Goal: Task Accomplishment & Management: Manage account settings

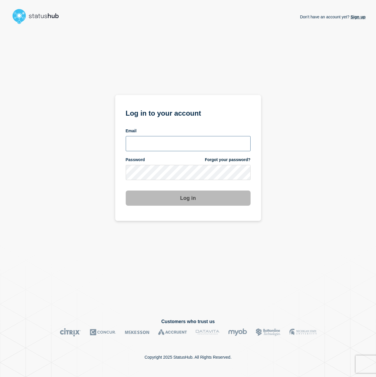
click at [169, 149] on input "email input" at bounding box center [188, 143] width 125 height 15
type input "[PERSON_NAME][EMAIL_ADDRESS][PERSON_NAME][DOMAIN_NAME]"
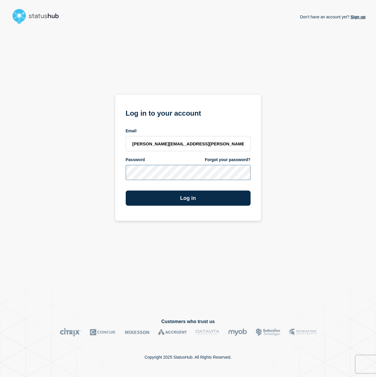
click at [126, 191] on button "Log in" at bounding box center [188, 198] width 125 height 15
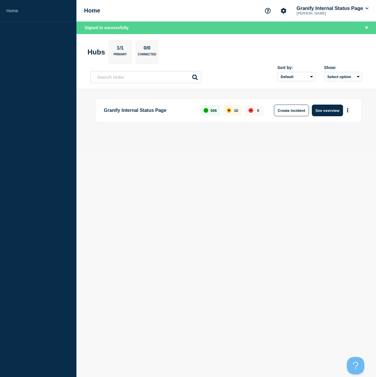
click at [322, 7] on button "Granify Internal Status Page" at bounding box center [332, 9] width 74 height 6
click at [255, 47] on section "Hubs 1/1 Primary 0/0 Connected" at bounding box center [225, 52] width 277 height 24
click at [319, 124] on div "Granify Internal Status Page 506 10 0 Create incident See overview" at bounding box center [225, 120] width 271 height 43
click at [321, 109] on button "See overview" at bounding box center [327, 111] width 31 height 12
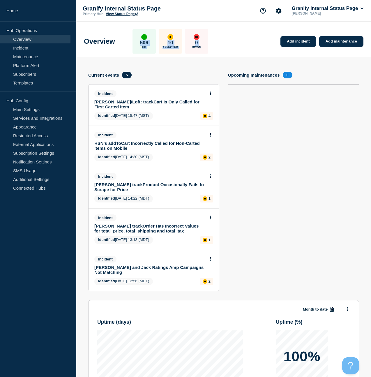
drag, startPoint x: 135, startPoint y: 37, endPoint x: 205, endPoint y: 45, distance: 70.1
click at [205, 45] on div "506 Up 10 Affected 0 Down" at bounding box center [171, 41] width 76 height 24
click at [161, 36] on div "10 Affected" at bounding box center [170, 41] width 23 height 24
click at [163, 43] on div "506 Up 10 Affected 0 Down" at bounding box center [171, 41] width 76 height 24
drag, startPoint x: 183, startPoint y: 42, endPoint x: 189, endPoint y: 42, distance: 5.9
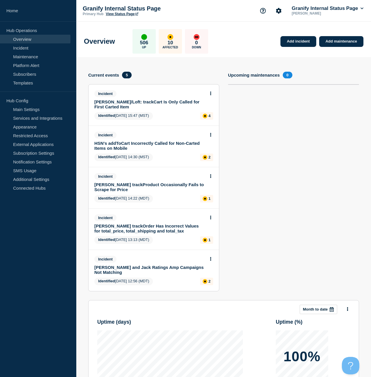
click at [186, 42] on div "506 Up 10 Affected 0 Down" at bounding box center [171, 41] width 76 height 24
click at [235, 128] on div "Add incident Add maintenance Current events 5 Incident Ann Taylor/Loft: trackCa…" at bounding box center [224, 186] width 280 height 229
drag, startPoint x: 240, startPoint y: 129, endPoint x: 251, endPoint y: 132, distance: 11.1
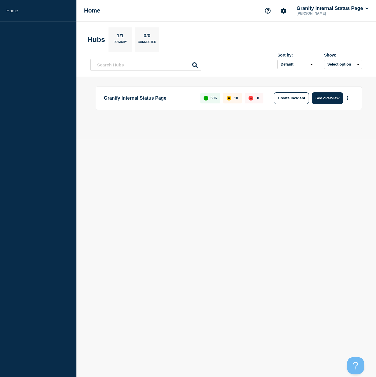
drag, startPoint x: 288, startPoint y: 160, endPoint x: 284, endPoint y: 125, distance: 34.9
click at [288, 160] on body "Home Home Granify Internal Status Page Nicholas Reh Hubs 1/1 Primary 0/0 Connec…" at bounding box center [188, 188] width 376 height 377
drag, startPoint x: 255, startPoint y: 219, endPoint x: 315, endPoint y: 50, distance: 179.1
click at [256, 216] on body "Home Home Granify Internal Status Page Nicholas Reh Hubs 1/1 Primary 0/0 Connec…" at bounding box center [188, 188] width 376 height 377
click at [325, 13] on p "[PERSON_NAME]" at bounding box center [325, 13] width 61 height 4
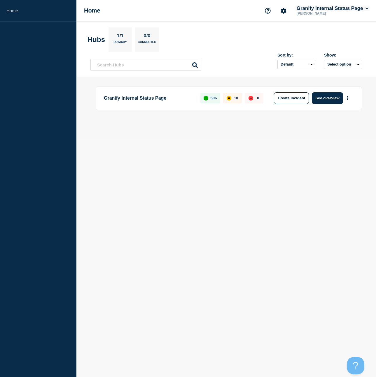
click at [333, 11] on button "Granify Internal Status Page" at bounding box center [332, 9] width 74 height 6
drag, startPoint x: 317, startPoint y: 60, endPoint x: 325, endPoint y: 50, distance: 12.6
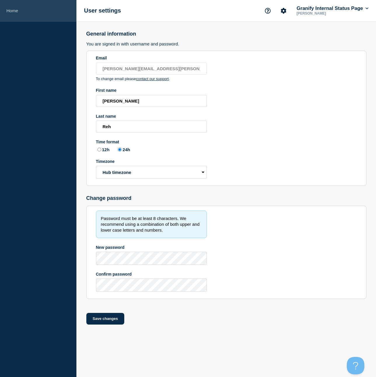
click at [13, 10] on link "Home" at bounding box center [38, 11] width 76 height 22
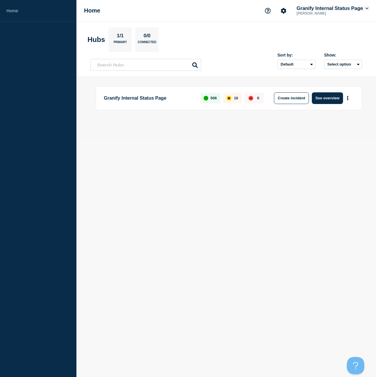
click at [357, 6] on button "Granify Internal Status Page" at bounding box center [332, 9] width 74 height 6
click at [242, 40] on section "Hubs 1/1 Primary 0/0 Connected" at bounding box center [225, 39] width 277 height 24
click at [348, 99] on icon "More actions" at bounding box center [348, 98] width 2 height 4
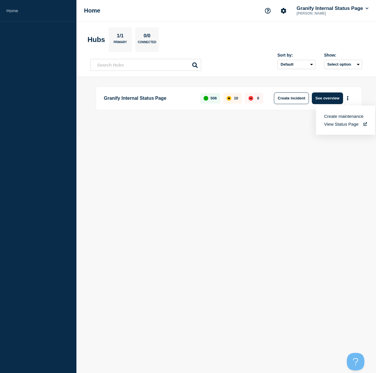
click at [242, 212] on body "Home Home Granify Internal Status Page Nicholas Reh Hubs 1/1 Primary 0/0 Connec…" at bounding box center [188, 186] width 376 height 373
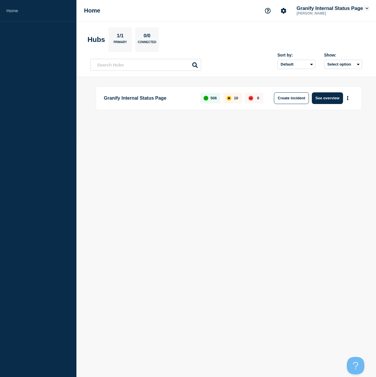
click at [360, 6] on button "Granify Internal Status Page" at bounding box center [332, 9] width 74 height 6
click at [290, 8] on div "Granify Internal Status Page Nicholas Reh Account Granify Internal Status Page …" at bounding box center [316, 11] width 108 height 12
click at [282, 10] on icon "Account settings" at bounding box center [284, 11] width 6 height 6
click at [267, 11] on icon "Support" at bounding box center [268, 11] width 6 height 6
click at [233, 9] on div "Home Support Help Guides API Documentation Contact us Granify Internal Status P…" at bounding box center [225, 11] width 299 height 22
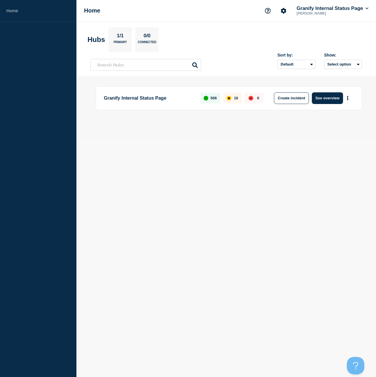
click at [348, 191] on body "Home Home Granify Internal Status Page Nicholas Reh Hubs 1/1 Primary 0/0 Connec…" at bounding box center [188, 188] width 376 height 377
click at [286, 177] on body "Home Home Granify Internal Status Page Nicholas Reh Hubs 1/1 Primary 0/0 Connec…" at bounding box center [188, 188] width 376 height 377
click at [288, 98] on button "Create incident" at bounding box center [291, 98] width 35 height 12
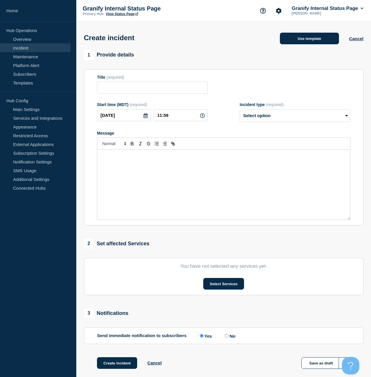
click at [312, 40] on button "Use template" at bounding box center [309, 39] width 59 height 12
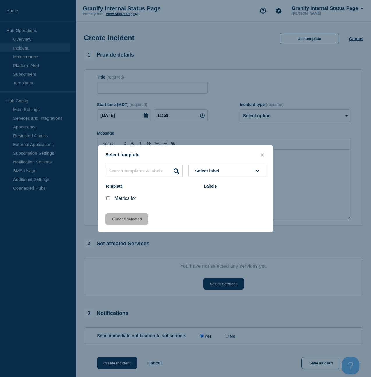
click at [109, 199] on input "Metrics for checkbox" at bounding box center [108, 199] width 4 height 4
checkbox input "true"
click at [115, 223] on button "Choose selected" at bounding box center [127, 219] width 43 height 12
type input "Metrics for"
select select "monitoring"
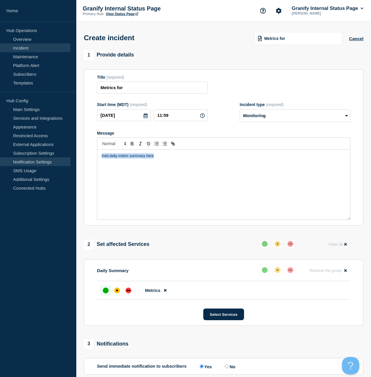
drag, startPoint x: 168, startPoint y: 161, endPoint x: 50, endPoint y: 159, distance: 118.4
click at [50, 159] on div "Home Hub Operations Overview Incident Maintenance Platform Alert Subscribers Te…" at bounding box center [185, 219] width 371 height 438
click at [164, 189] on div "Add daily metric summary here" at bounding box center [223, 185] width 253 height 70
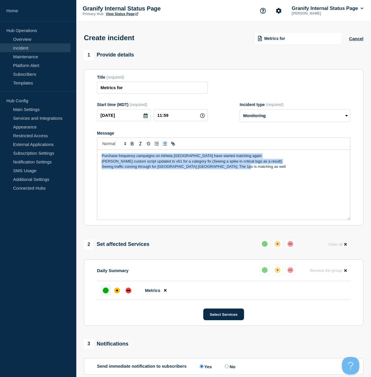
click at [165, 144] on line "Toggle bulleted list" at bounding box center [165, 144] width 3 height 0
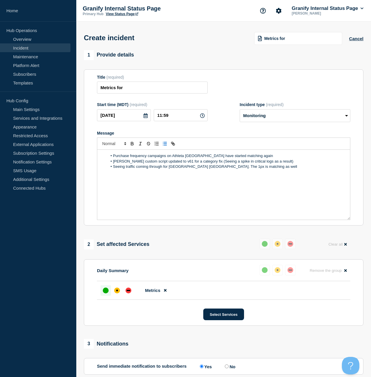
click at [224, 209] on div "Purchase frequency campaigns on Athleta Canada have started matching again Kend…" at bounding box center [223, 185] width 253 height 70
click at [273, 120] on select "Select option Investigating Identified Monitoring" at bounding box center [295, 115] width 111 height 13
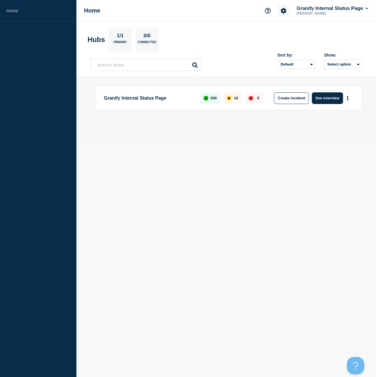
click at [287, 9] on button "Account settings" at bounding box center [283, 11] width 12 height 12
click at [132, 303] on body "Home Home Account settings Team Members Granify Internal Status Page [PERSON_NA…" at bounding box center [188, 188] width 376 height 377
click at [326, 5] on div "Granify Internal Status Page Nicholas Reh" at bounding box center [316, 11] width 108 height 12
click at [326, 7] on button "Granify Internal Status Page" at bounding box center [332, 9] width 74 height 6
click at [311, 66] on link "Security" at bounding box center [313, 63] width 16 height 5
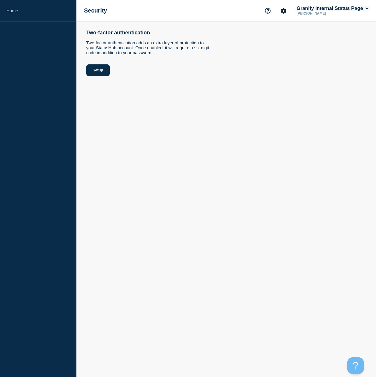
click at [306, 9] on button "Granify Internal Status Page" at bounding box center [332, 9] width 74 height 6
click at [292, 14] on div "Granify Internal Status Page Nicholas Reh Account Granify Internal Status Page …" at bounding box center [316, 11] width 108 height 12
click at [285, 10] on icon "Account settings" at bounding box center [284, 11] width 6 height 6
click at [276, 37] on link "Team Members" at bounding box center [285, 34] width 30 height 5
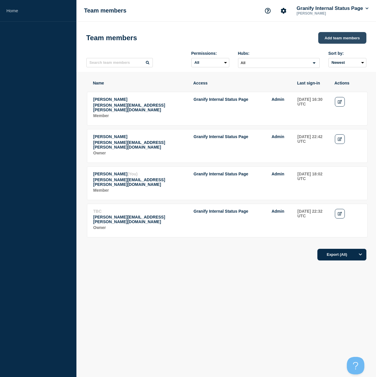
click at [346, 39] on button "Add team members" at bounding box center [342, 38] width 48 height 12
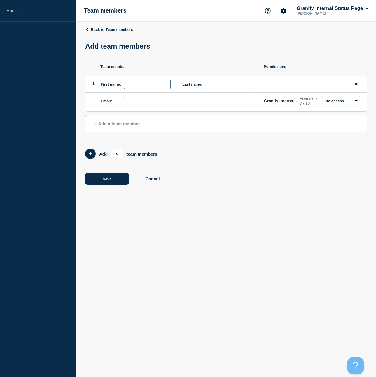
click at [133, 87] on input "first name" at bounding box center [147, 84] width 47 height 9
type input "David"
type input "Wei"
drag, startPoint x: 300, startPoint y: 106, endPoint x: 320, endPoint y: 105, distance: 20.1
click at [312, 106] on div "Granify Internal Status Page Free slots: 7 / 10 Admin Manager Editor No access" at bounding box center [312, 100] width 96 height 9
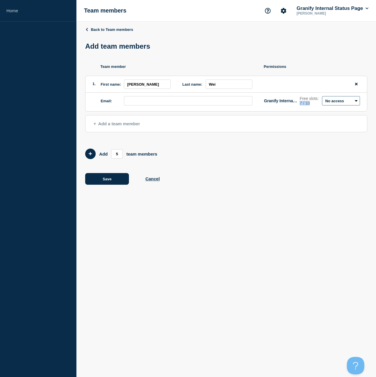
click at [327, 103] on select "Admin Manager Editor No access" at bounding box center [341, 100] width 38 height 9
click at [322, 100] on select "Admin Manager Editor No access" at bounding box center [341, 100] width 38 height 9
click at [153, 181] on button "Cancel" at bounding box center [152, 178] width 14 height 5
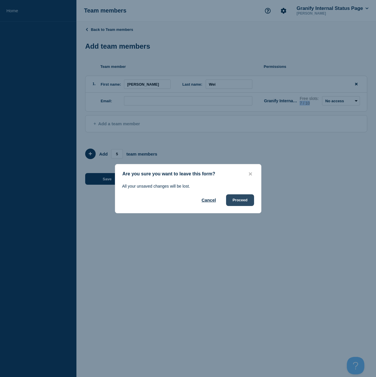
click at [235, 199] on button "Proceed" at bounding box center [240, 200] width 28 height 12
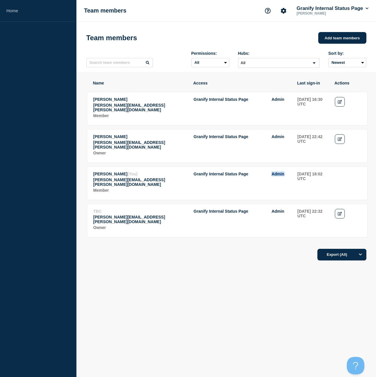
drag, startPoint x: 289, startPoint y: 173, endPoint x: 262, endPoint y: 172, distance: 26.8
click at [262, 172] on td "Granify Internal Status Page Admin" at bounding box center [242, 182] width 98 height 23
click at [263, 175] on li "Granify Internal Status Page Admin" at bounding box center [239, 174] width 91 height 5
click at [337, 209] on link "Edit" at bounding box center [340, 214] width 10 height 10
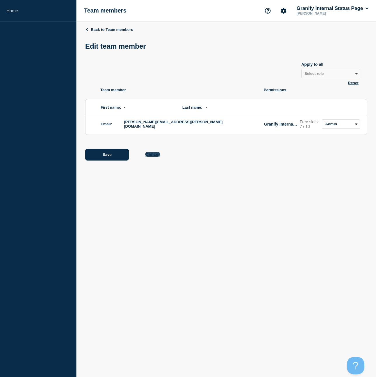
click at [152, 157] on button "Cancel" at bounding box center [152, 154] width 14 height 5
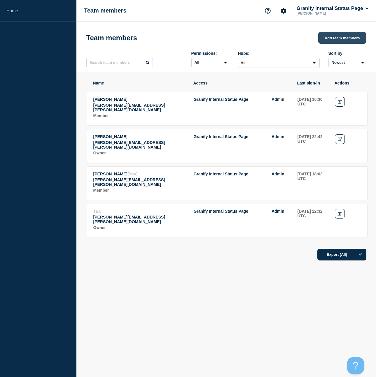
click at [336, 37] on button "Add team members" at bounding box center [342, 38] width 48 height 12
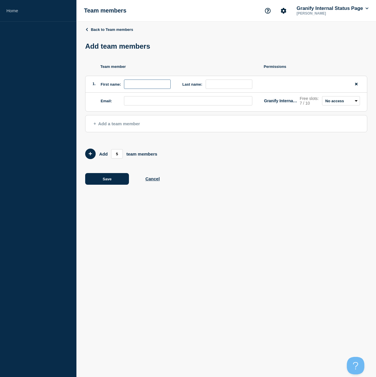
click at [132, 89] on input "first name" at bounding box center [147, 84] width 47 height 9
type input "David"
type input "Wei"
click at [180, 102] on input "email" at bounding box center [188, 100] width 128 height 9
type input "david.wei@bazaarvoice.com"
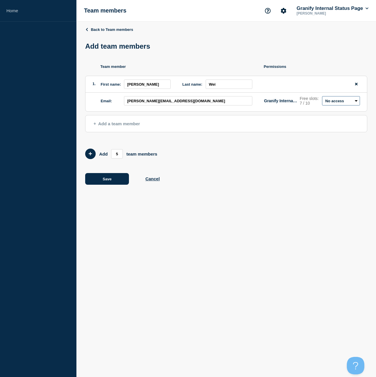
click at [333, 101] on select "Admin Manager Editor No access" at bounding box center [341, 100] width 38 height 9
select select "1"
click at [322, 100] on select "Admin Manager Editor No access" at bounding box center [341, 100] width 38 height 9
click at [111, 185] on button "Save" at bounding box center [107, 179] width 44 height 12
